Goal: Information Seeking & Learning: Learn about a topic

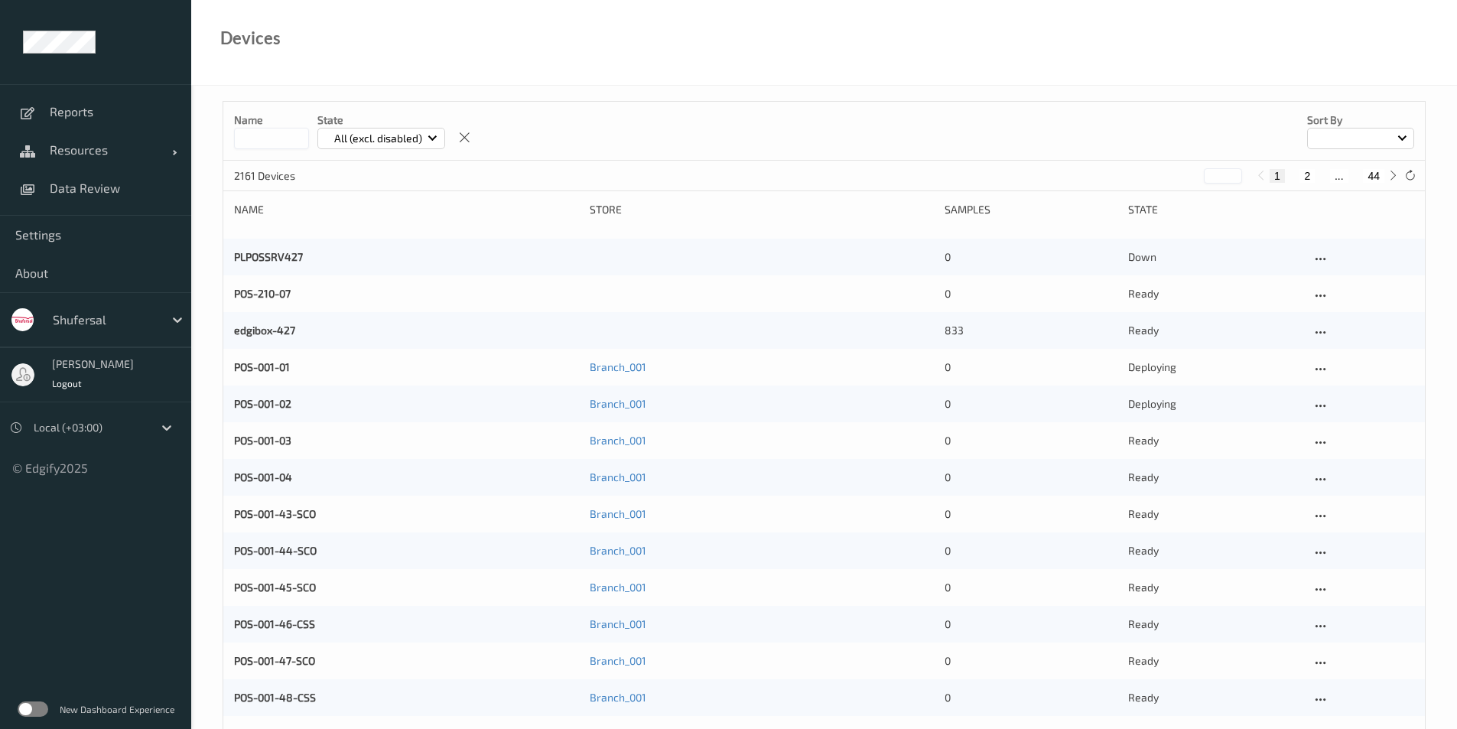
type input "*"
type input "****"
click at [274, 143] on input "****" at bounding box center [271, 138] width 75 height 21
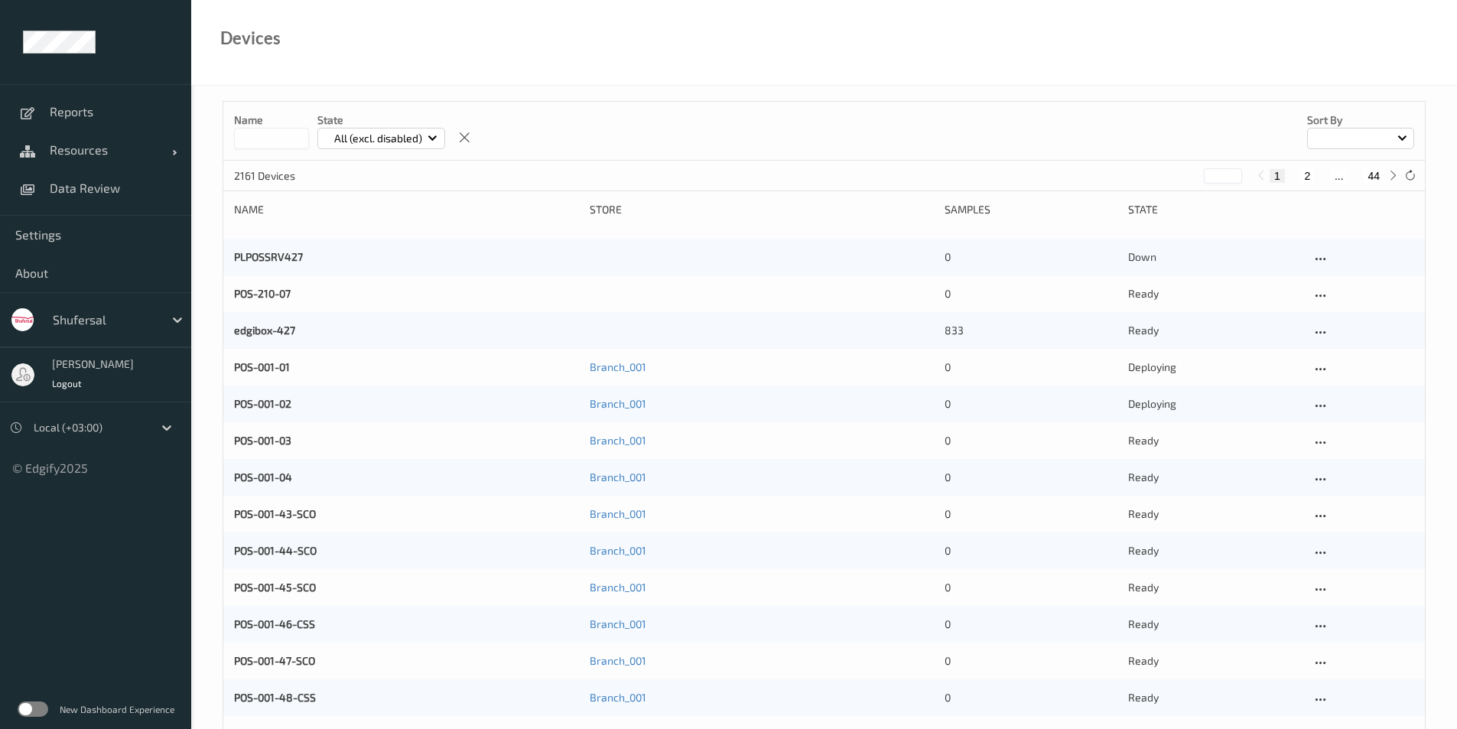
click at [255, 122] on p "Name" at bounding box center [271, 119] width 75 height 15
click at [256, 146] on input at bounding box center [271, 138] width 75 height 21
click at [292, 140] on input "**" at bounding box center [271, 138] width 75 height 21
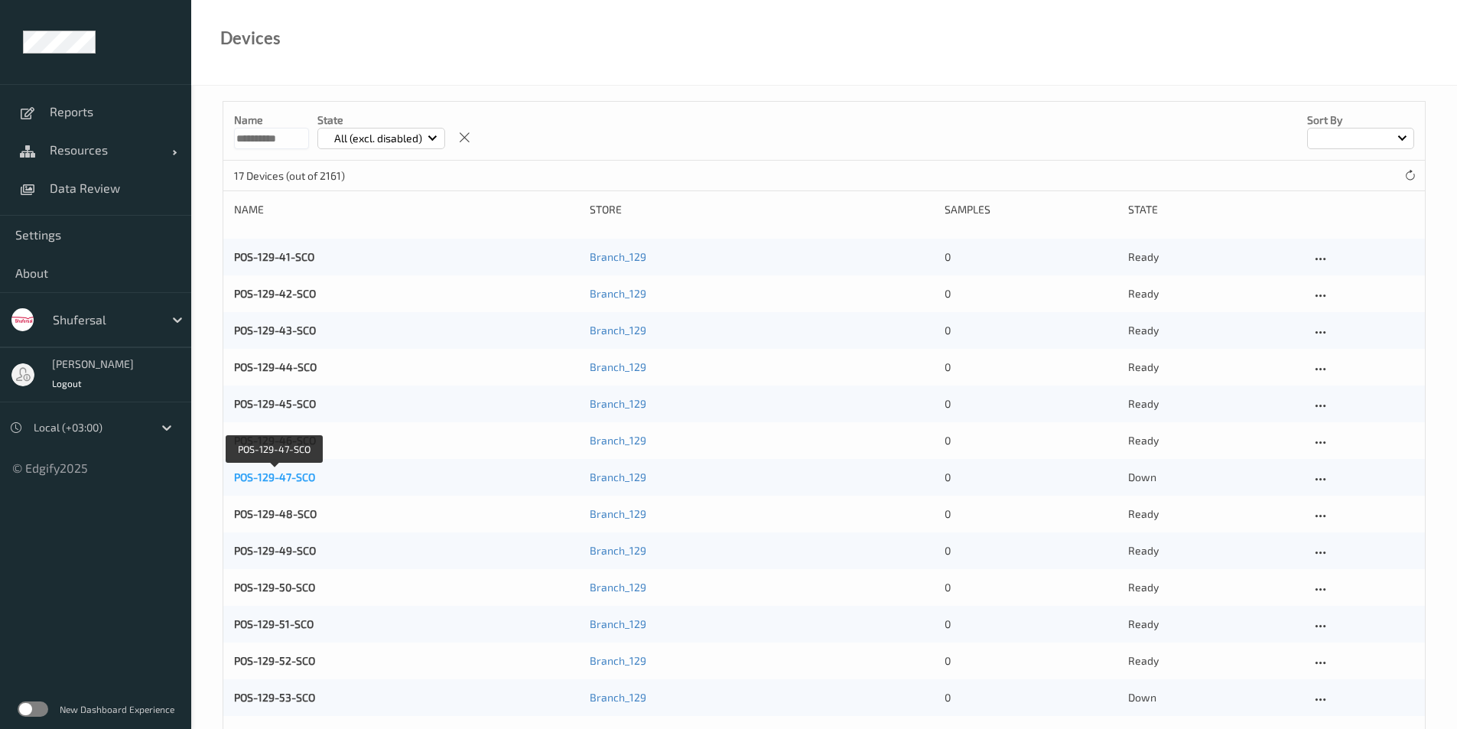
type input "**********"
click at [264, 480] on link "POS-129-47-SCO" at bounding box center [274, 476] width 81 height 13
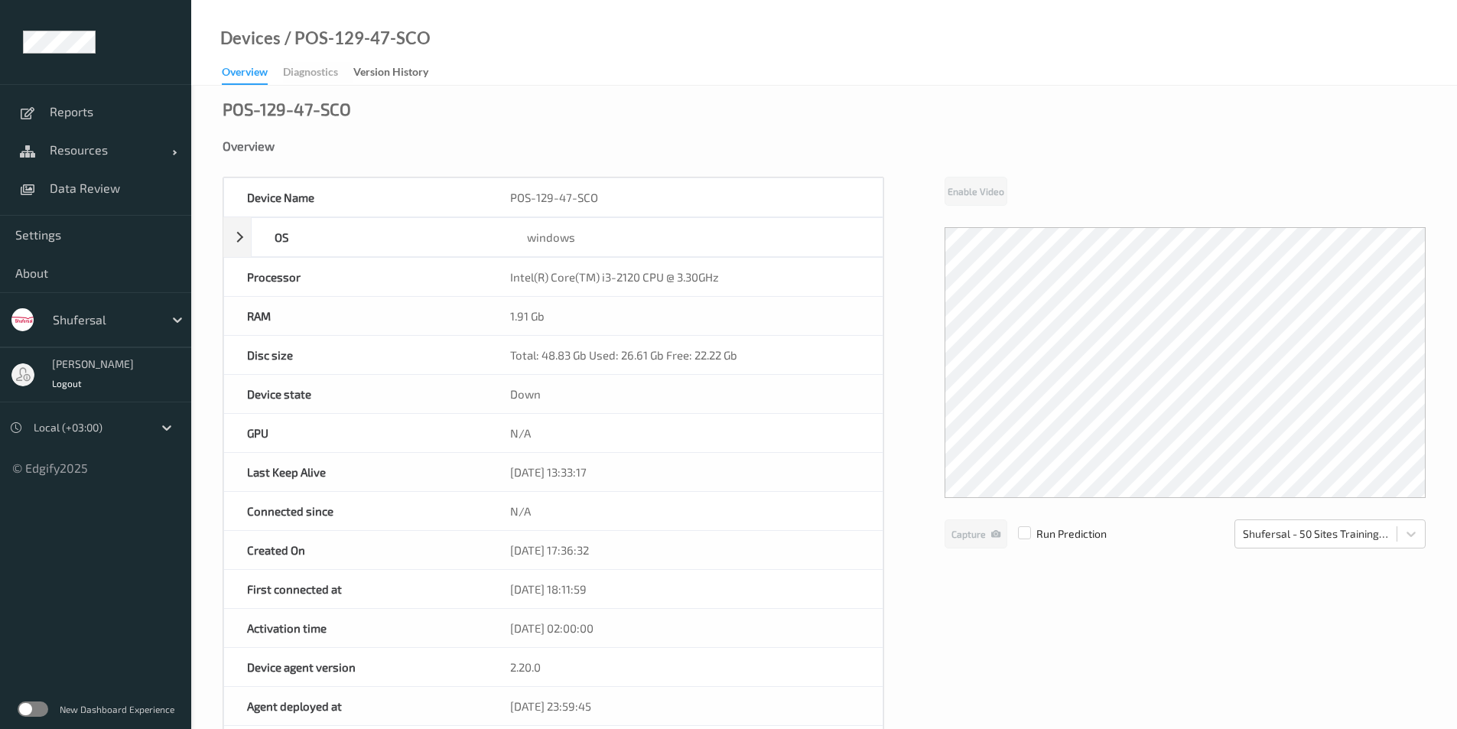
click at [941, 376] on div "Device Name POS-129-47-SCO OS windows Platform Microsoft Windows Embedded Stand…" at bounding box center [824, 655] width 1203 height 957
click at [522, 283] on div "Intel(R) Core(TM) i3-2120 CPU @ 3.30GHz" at bounding box center [684, 277] width 395 height 38
click at [253, 151] on div "Overview" at bounding box center [824, 145] width 1203 height 15
click at [73, 148] on span "Resources" at bounding box center [111, 149] width 122 height 15
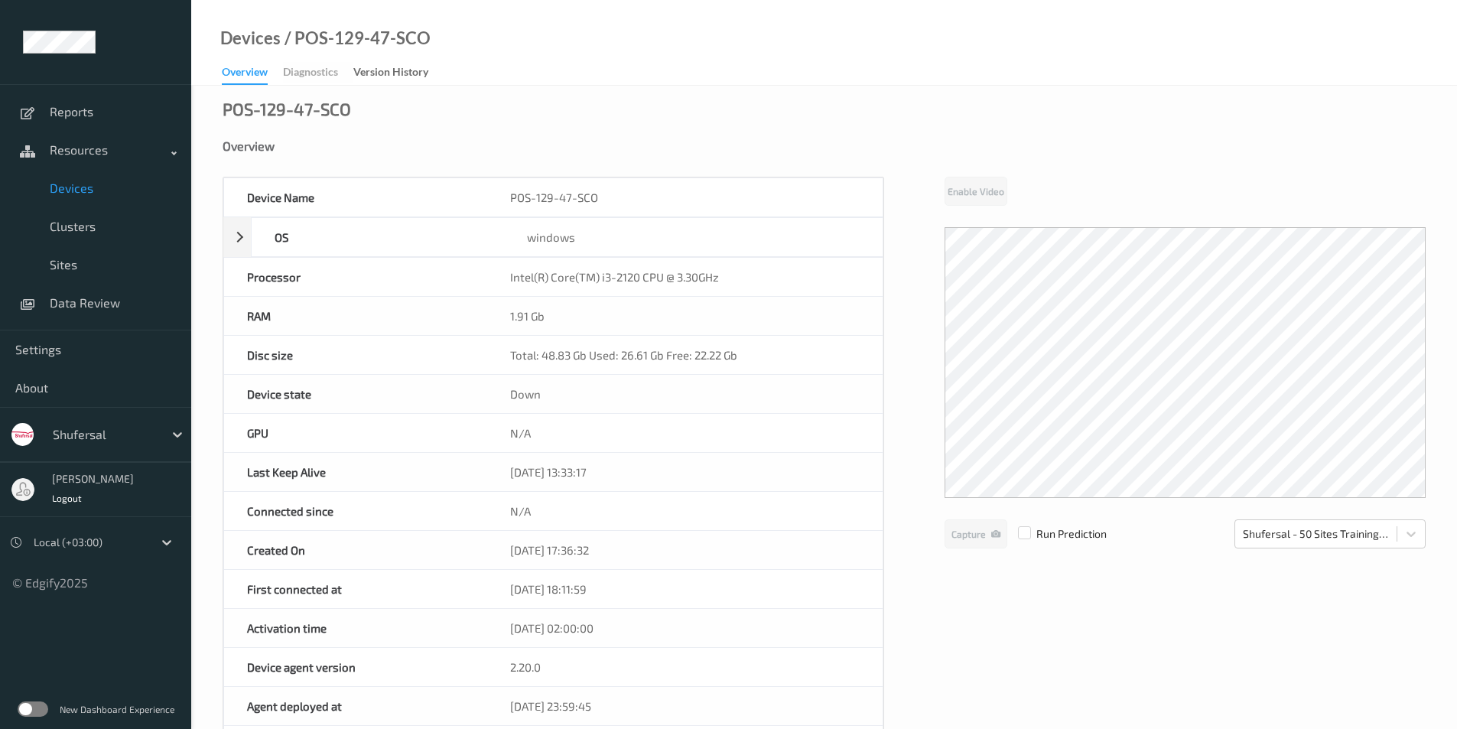
click at [71, 188] on span "Devices" at bounding box center [113, 188] width 126 height 15
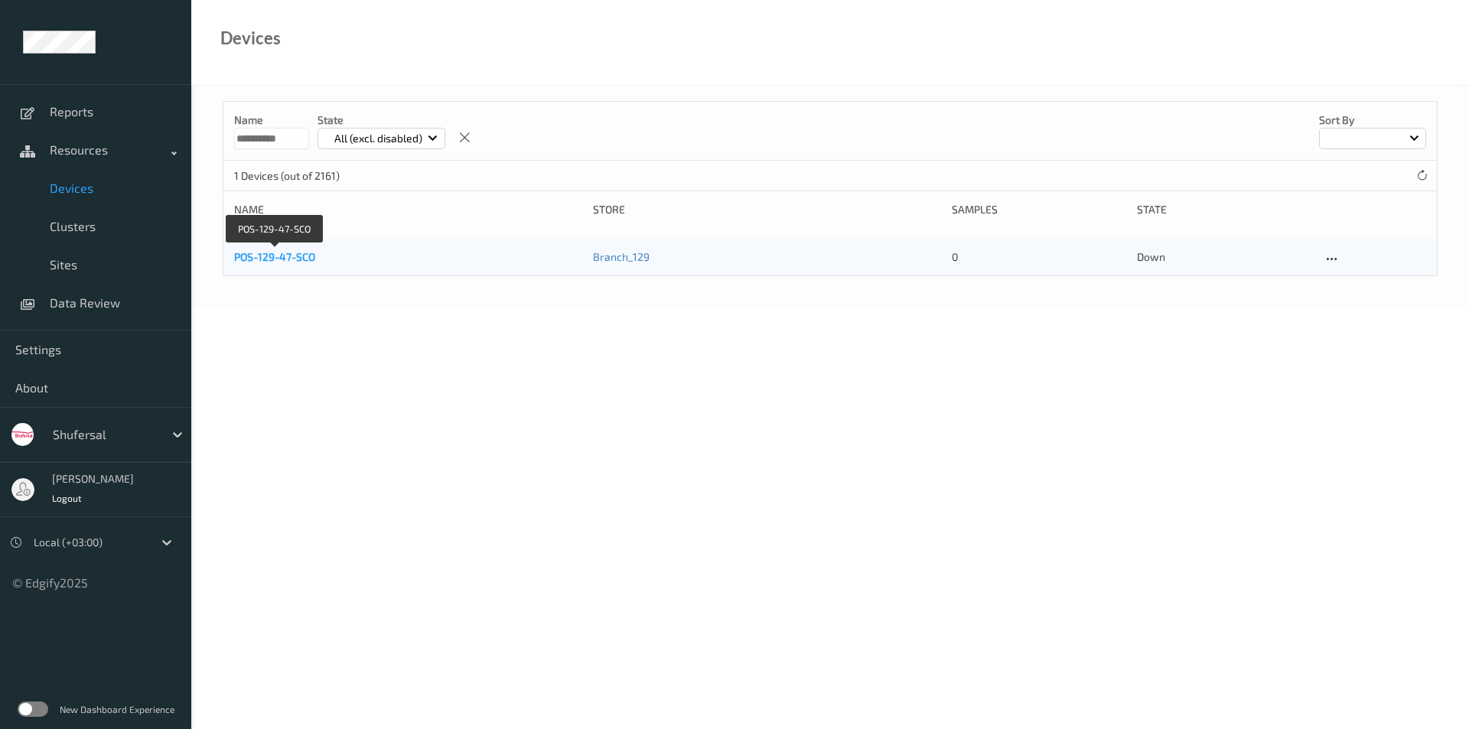
click at [277, 260] on link "POS-129-47-SCO" at bounding box center [274, 256] width 81 height 13
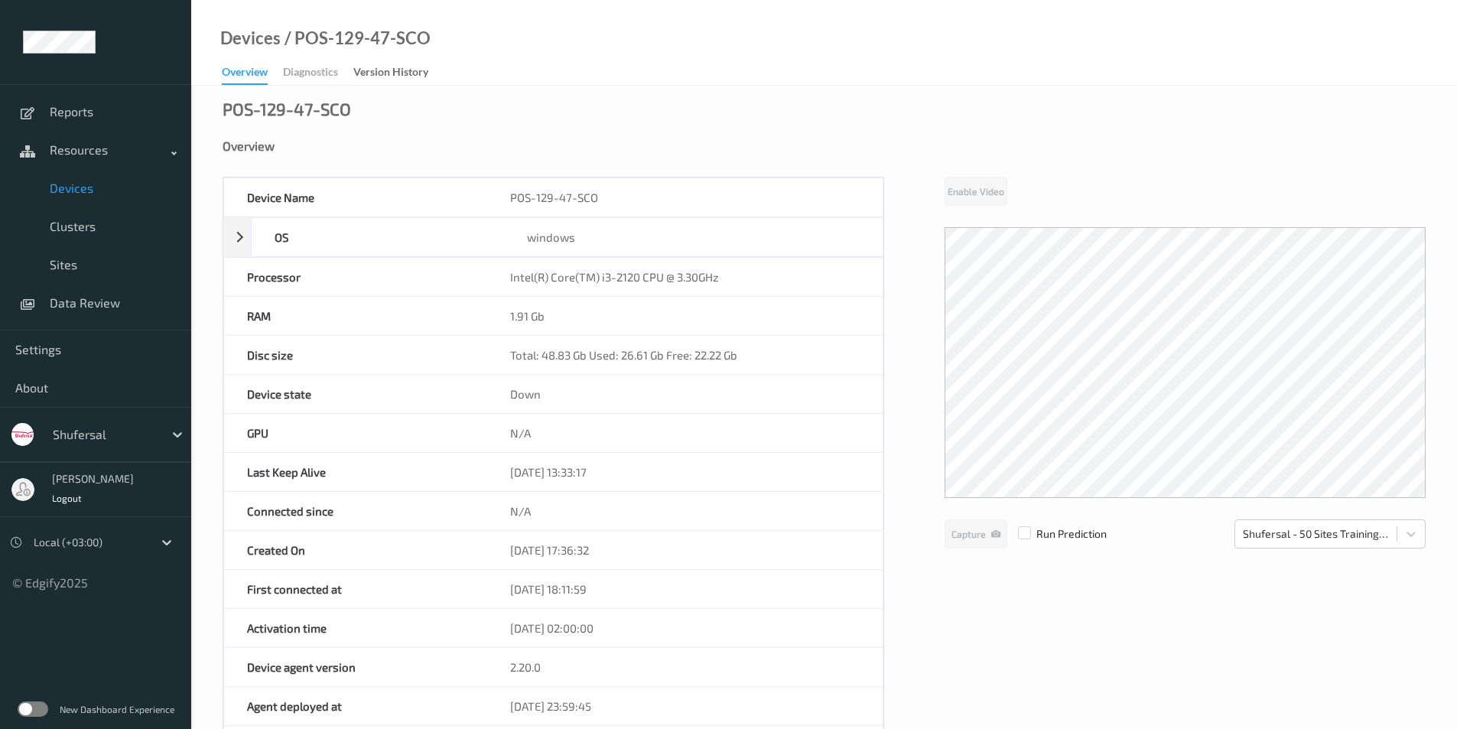
click at [512, 323] on div "1.91 Gb" at bounding box center [684, 316] width 395 height 38
click at [399, 285] on div "Processor" at bounding box center [355, 277] width 263 height 38
click at [18, 705] on div "New Dashboard Experience" at bounding box center [95, 709] width 191 height 40
click at [37, 713] on label at bounding box center [33, 708] width 31 height 15
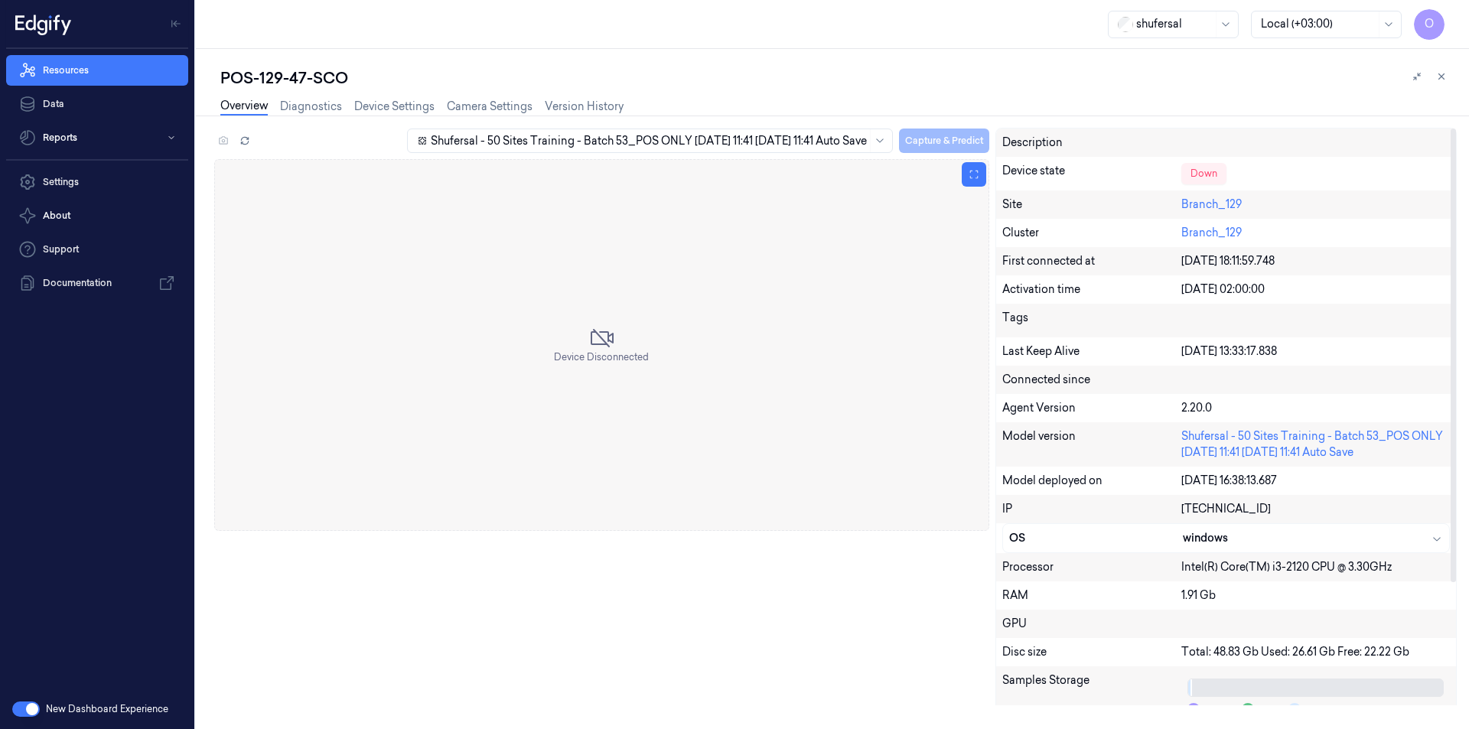
click at [646, 302] on div "Device Disconnected" at bounding box center [601, 345] width 775 height 372
click at [1181, 172] on div "Down" at bounding box center [1203, 173] width 45 height 21
click at [1125, 279] on div "Activation time 28/03/2023 02:00:00" at bounding box center [1226, 289] width 460 height 28
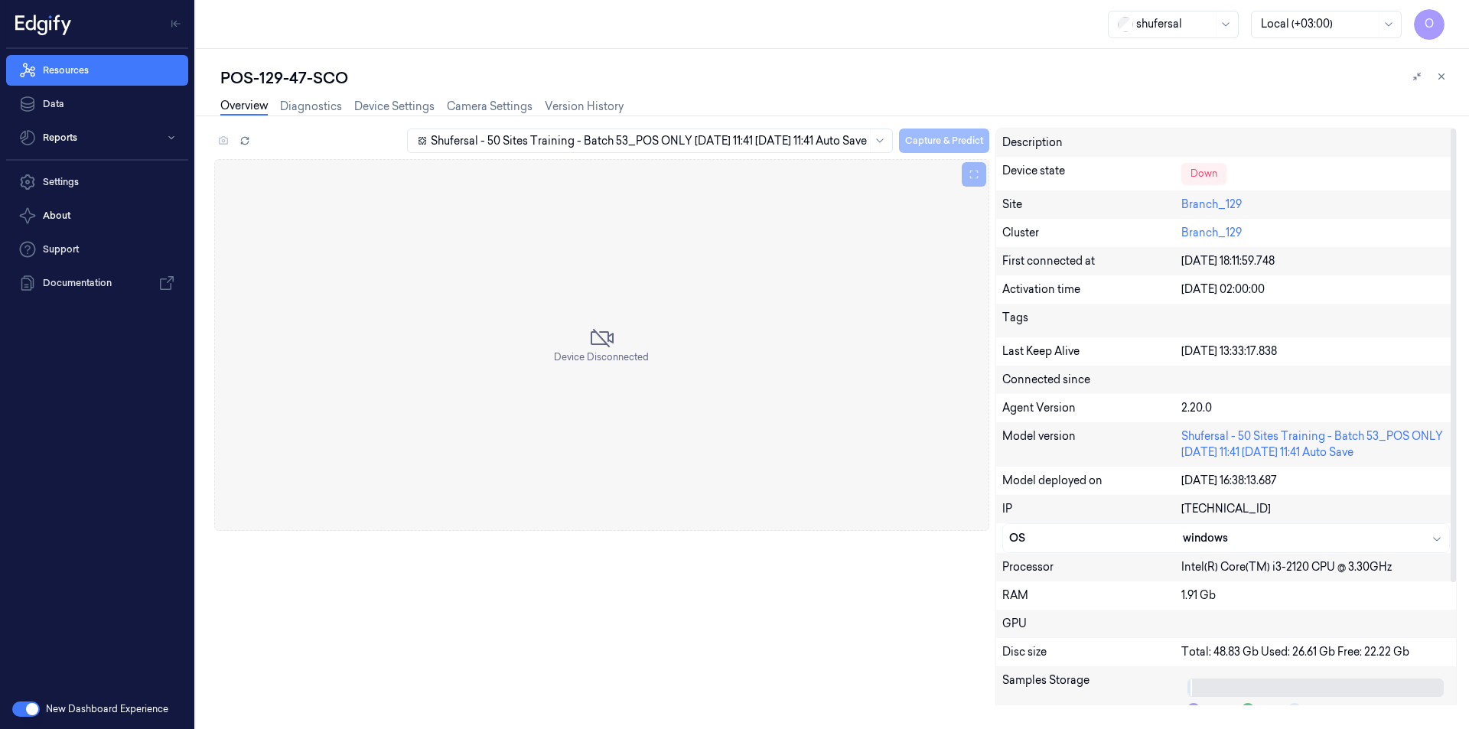
drag, startPoint x: 1160, startPoint y: 350, endPoint x: 1380, endPoint y: 356, distance: 219.6
click at [1378, 357] on div "Last Keep Alive 14/08/2025 13:33:17.838" at bounding box center [1226, 351] width 460 height 28
